Goal: Task Accomplishment & Management: Use online tool/utility

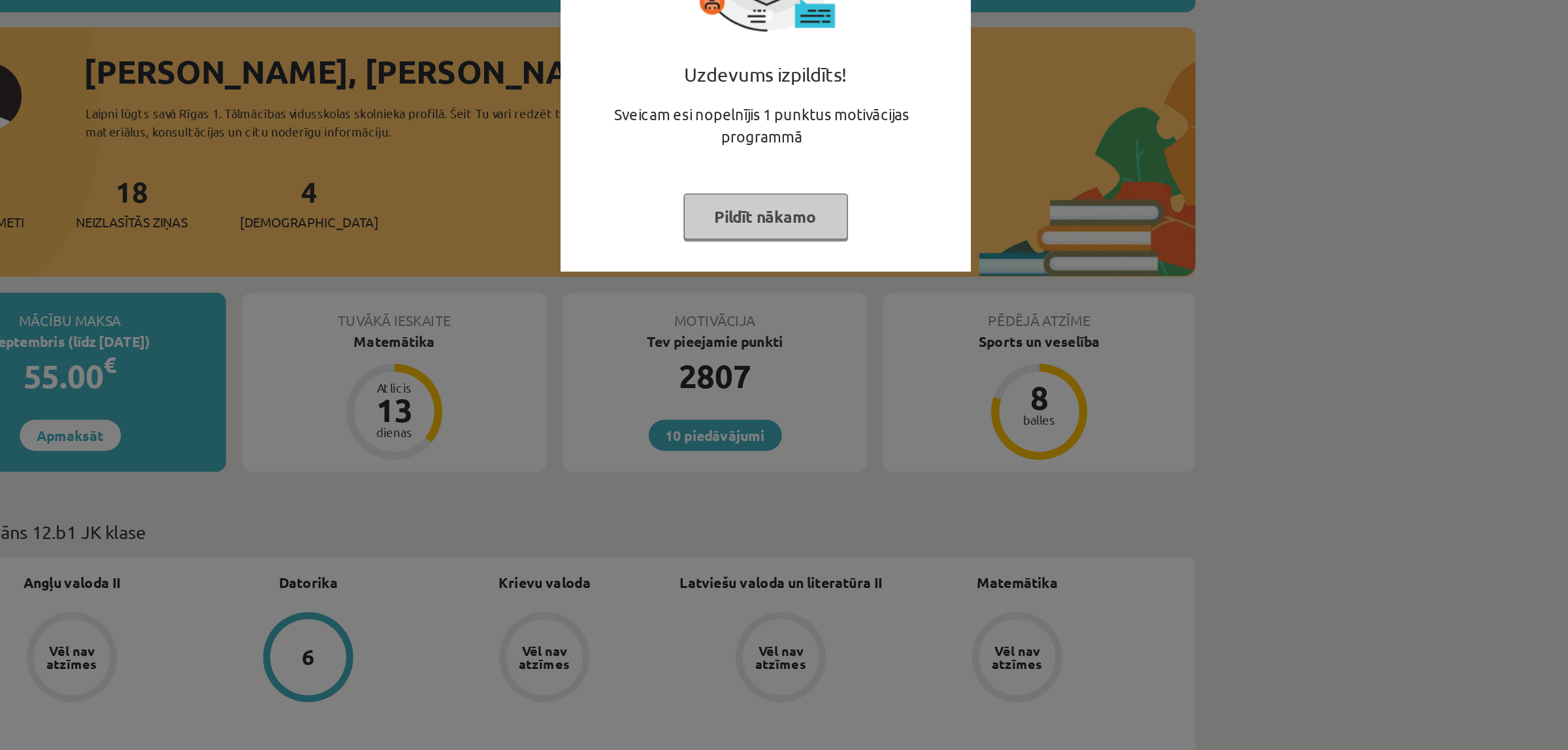
click at [779, 268] on button "Pildīt nākamo" at bounding box center [777, 275] width 107 height 30
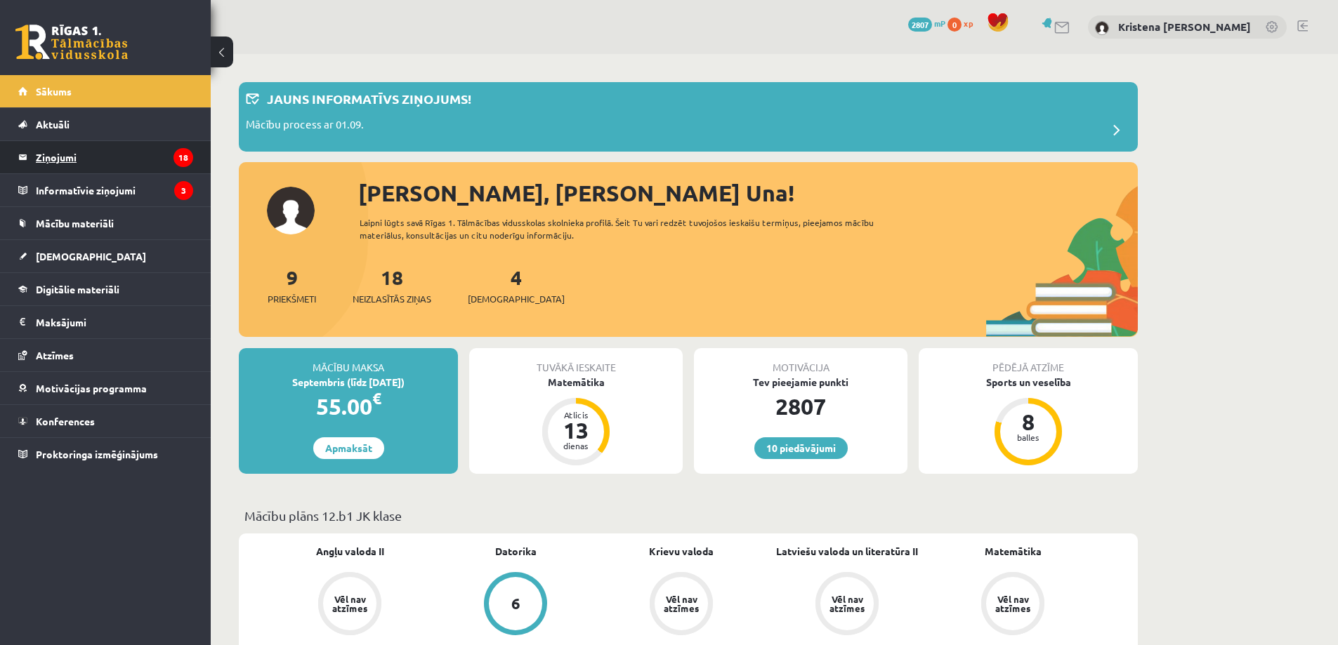
click at [108, 155] on legend "Ziņojumi 18" at bounding box center [114, 157] width 157 height 32
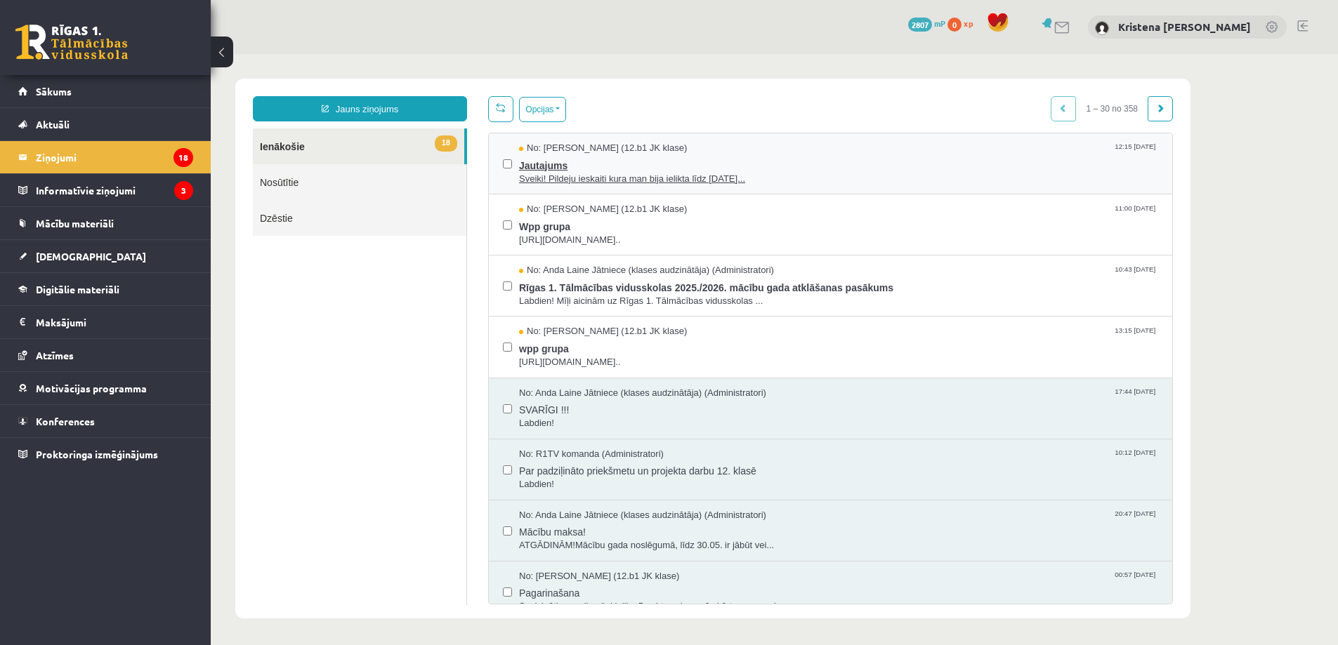
click at [668, 186] on span "Sveiki! Pildeju ieskaiti kura man bija ielikta līdz [DATE]..." at bounding box center [838, 179] width 639 height 13
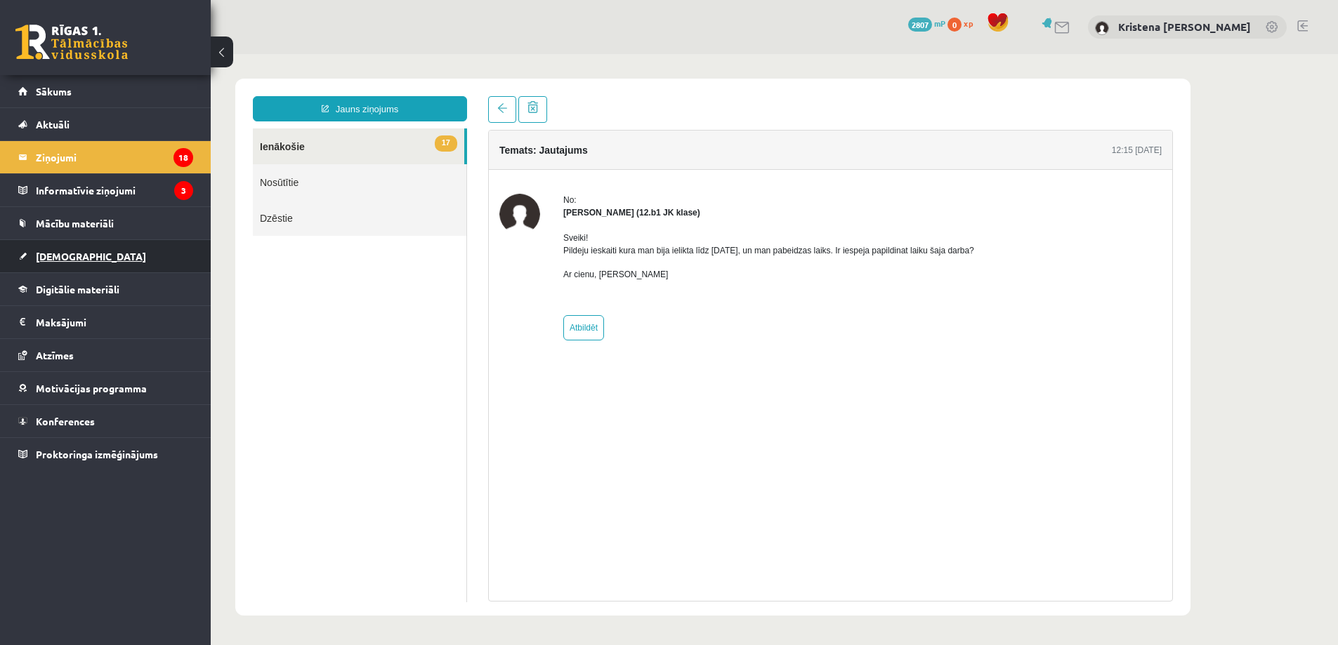
click at [61, 254] on span "[DEMOGRAPHIC_DATA]" at bounding box center [91, 256] width 110 height 13
